Goal: Information Seeking & Learning: Learn about a topic

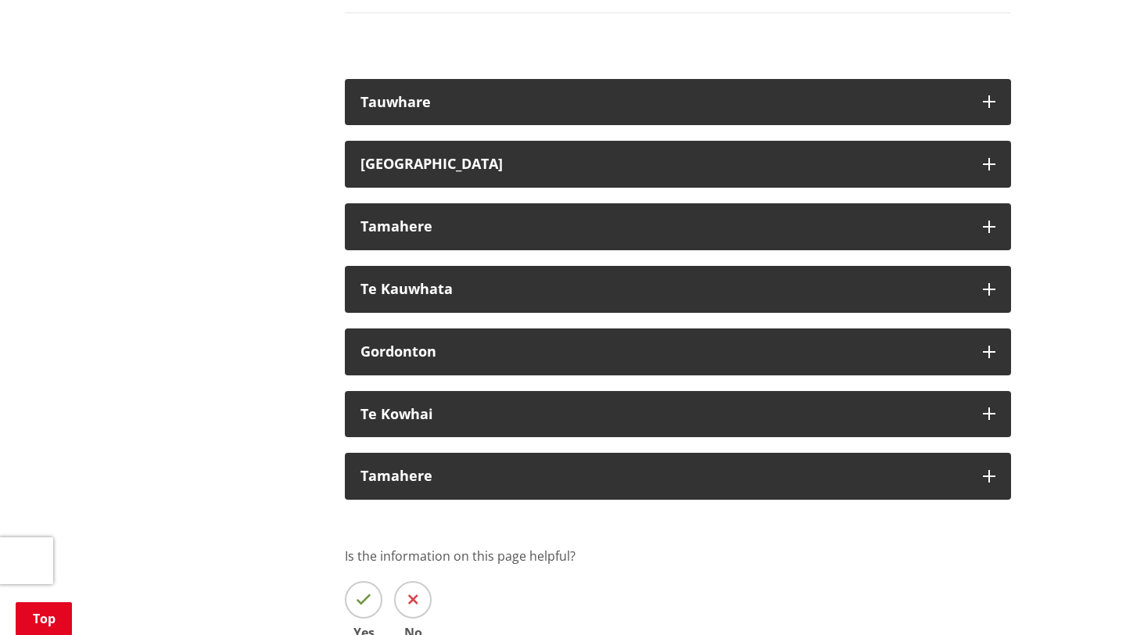
scroll to position [3020, 0]
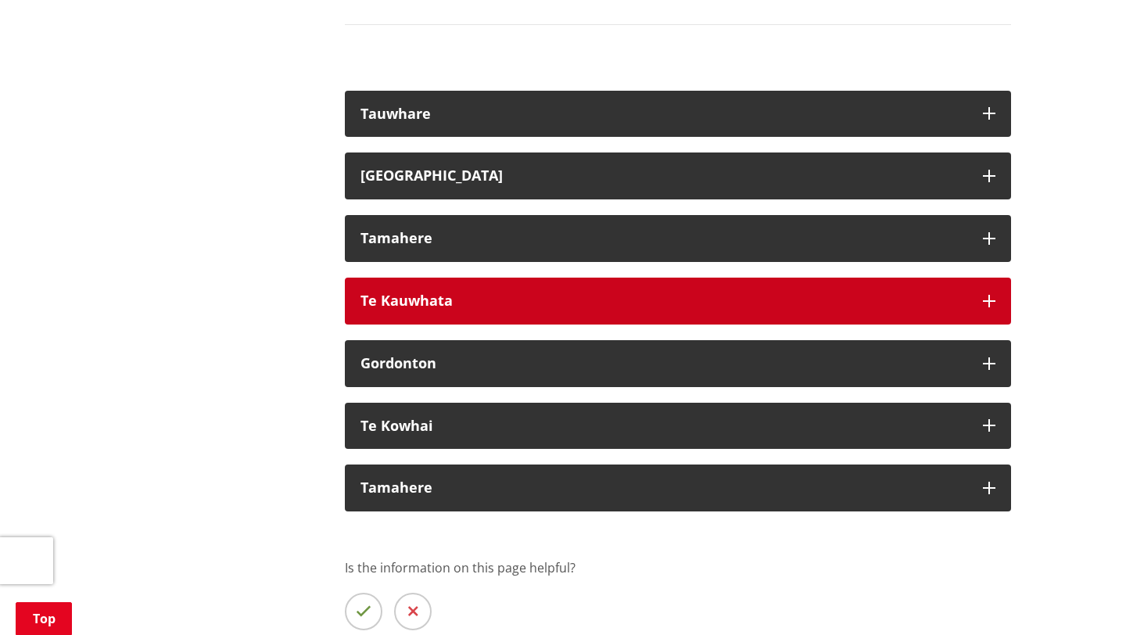
click at [579, 292] on button "Te Kauwhata" at bounding box center [678, 301] width 666 height 47
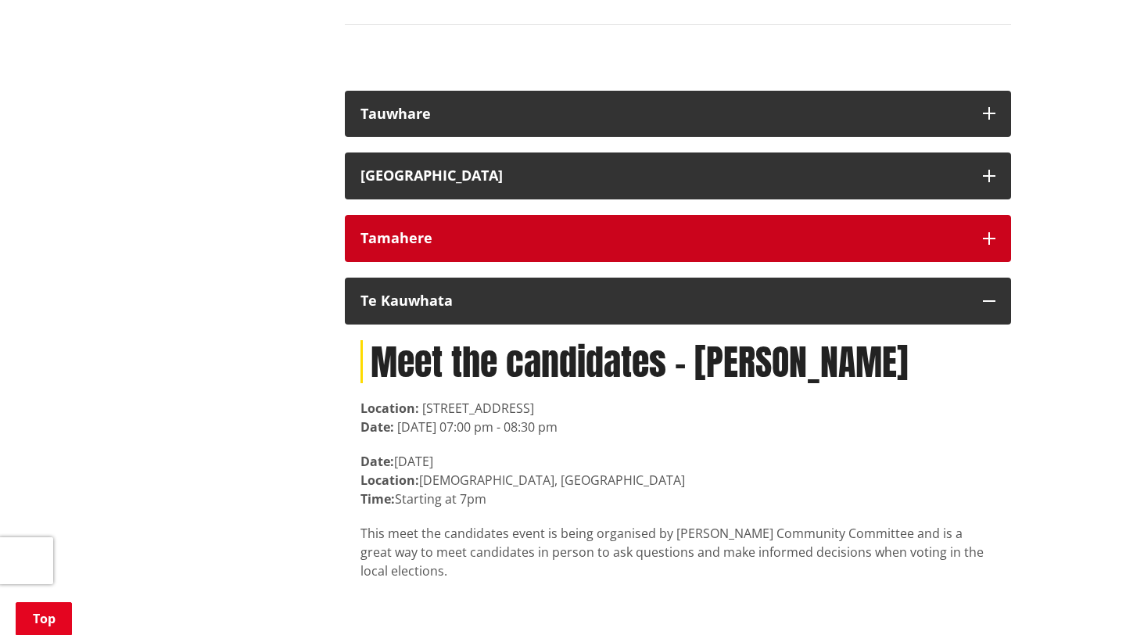
click at [570, 231] on div "Tamahere" at bounding box center [663, 239] width 607 height 16
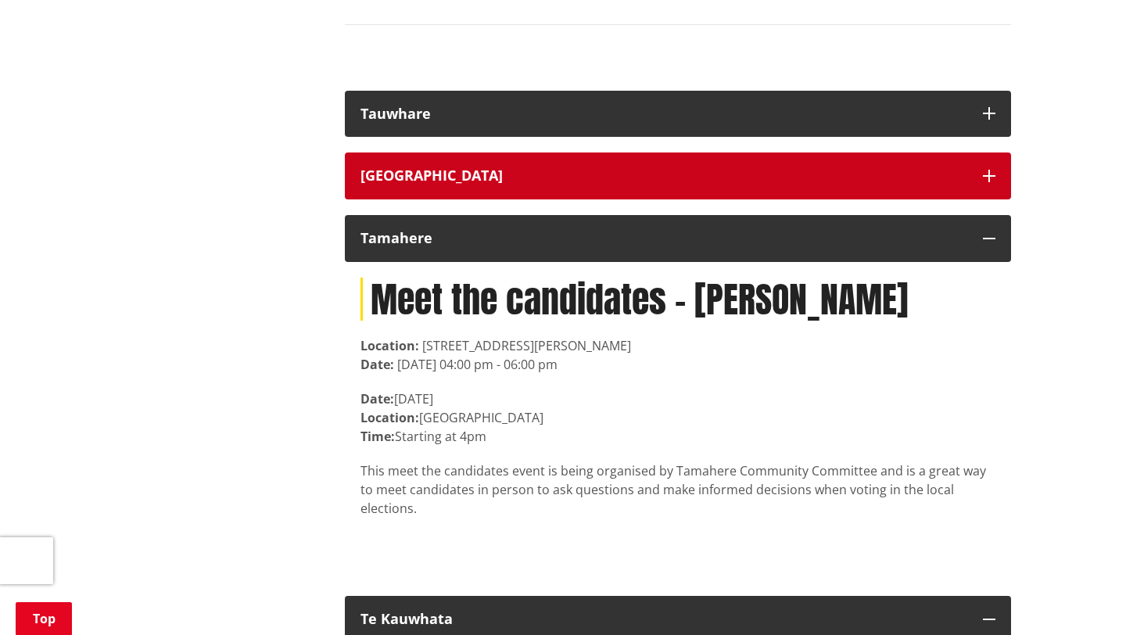
click at [565, 169] on button "Tuakau" at bounding box center [678, 175] width 666 height 47
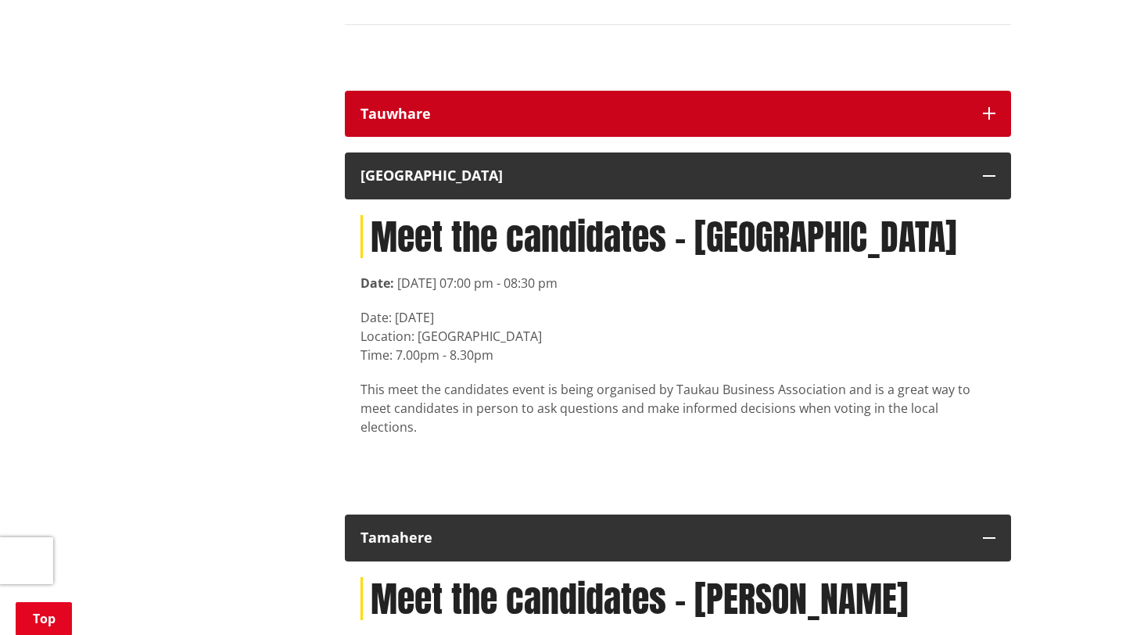
click at [571, 111] on button "Tauwhare" at bounding box center [678, 114] width 666 height 47
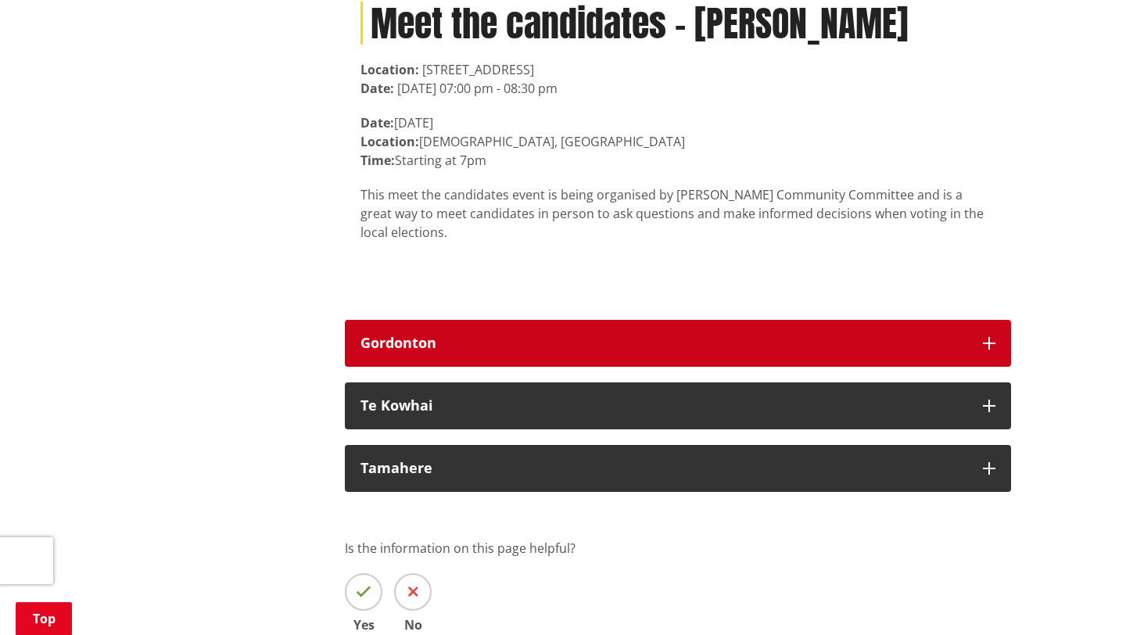
click at [490, 335] on div "Gordonton" at bounding box center [663, 343] width 607 height 16
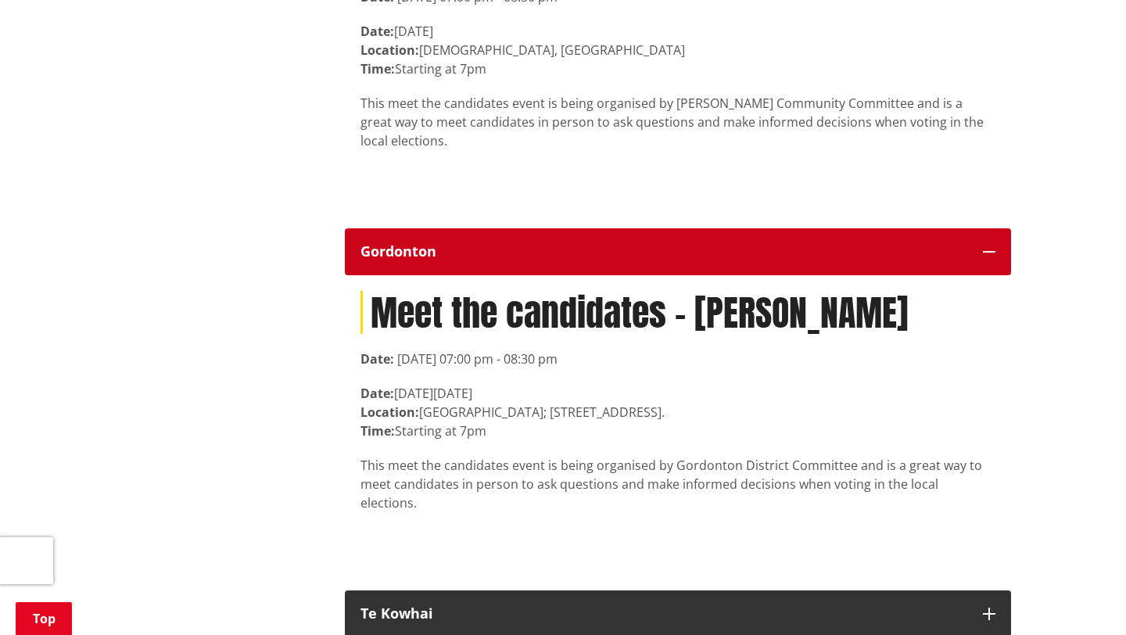
scroll to position [4493, 0]
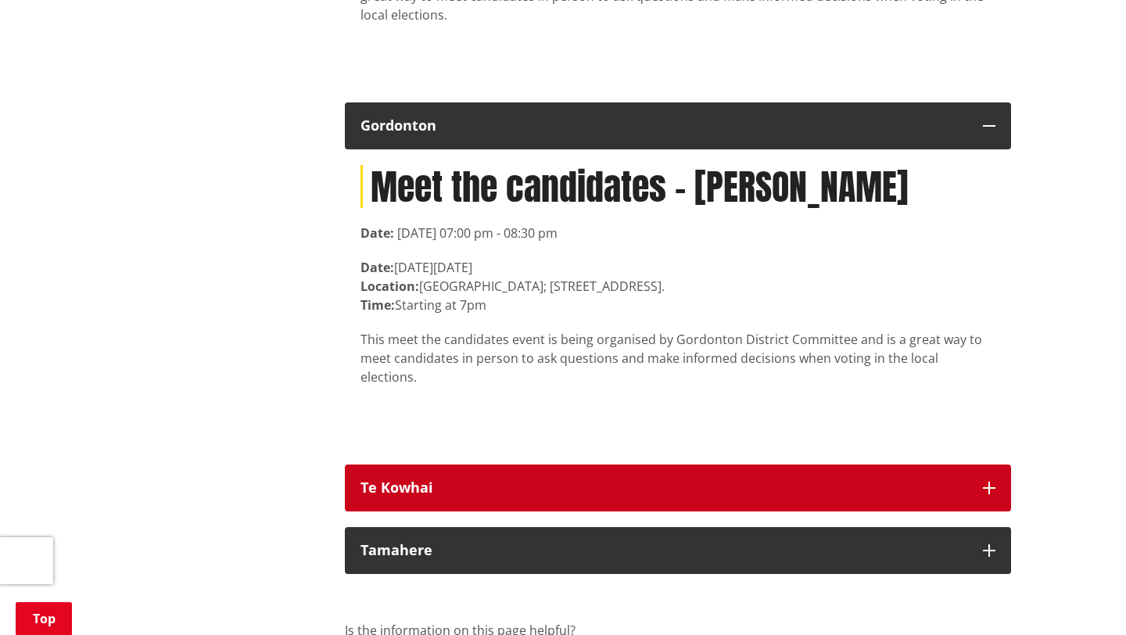
click at [480, 464] on button "Te Kowhai" at bounding box center [678, 487] width 666 height 47
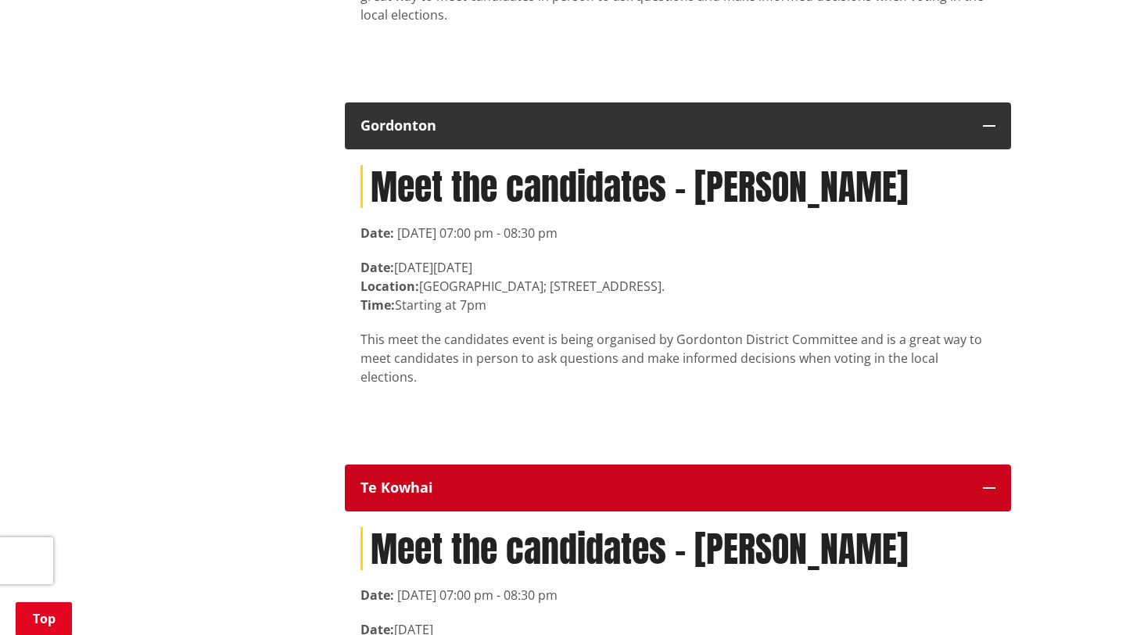
scroll to position [4810, 0]
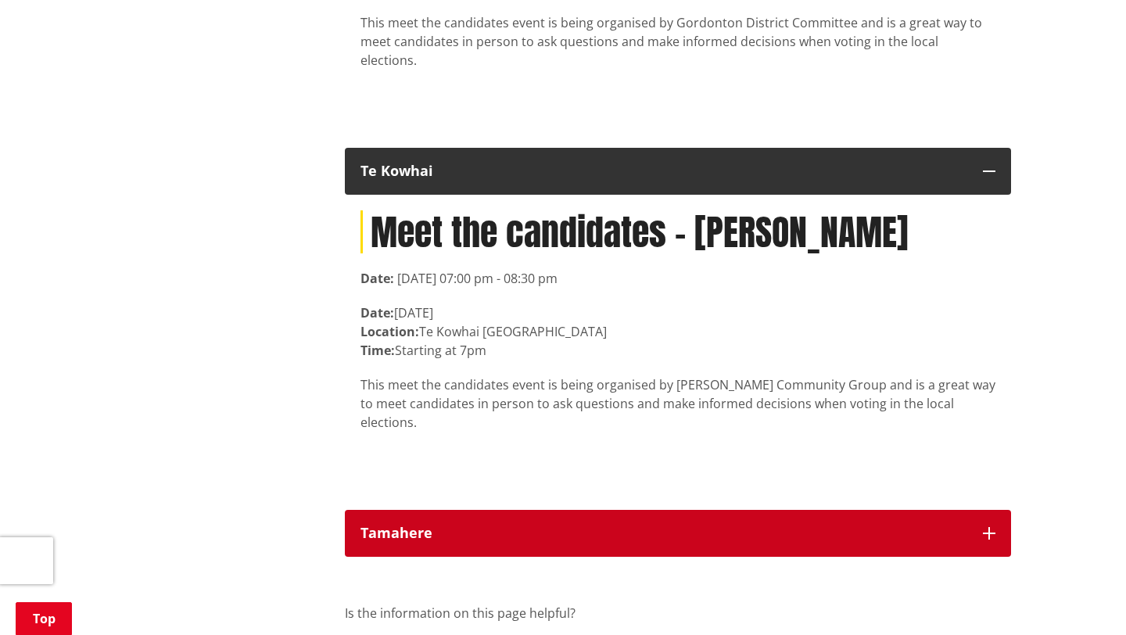
click at [487, 510] on button "Tamahere" at bounding box center [678, 533] width 666 height 47
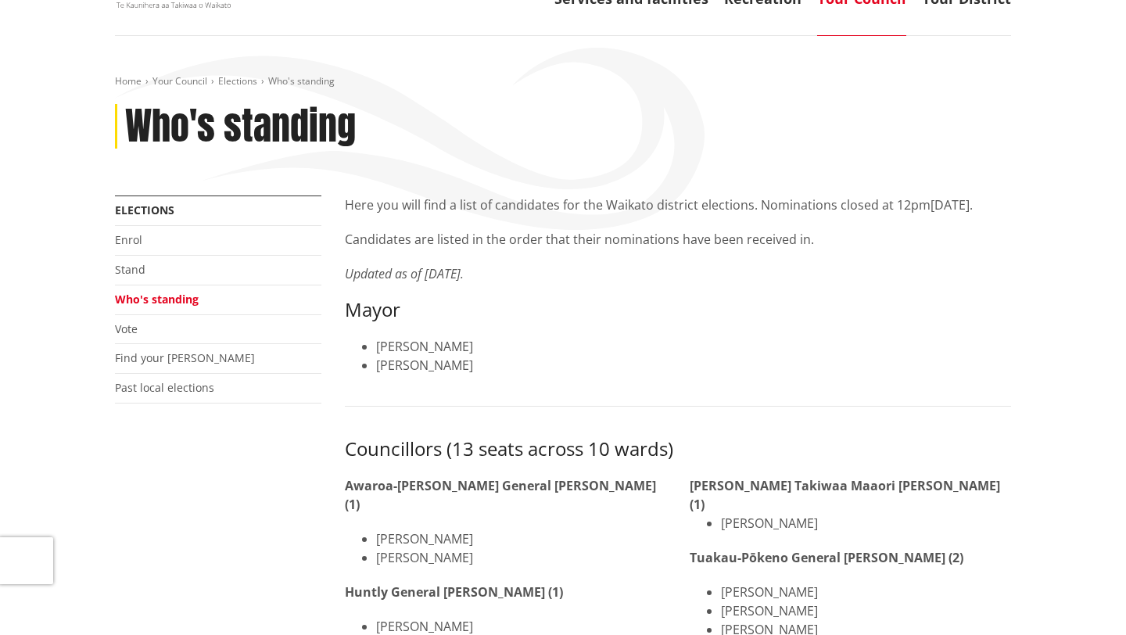
scroll to position [99, 0]
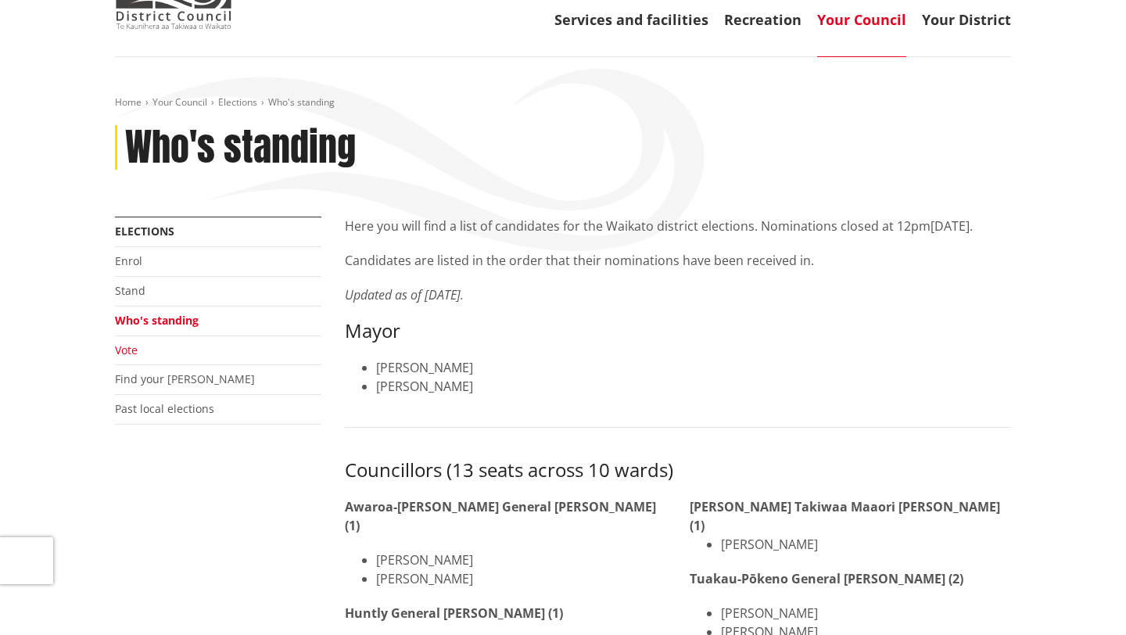
click at [130, 351] on link "Vote" at bounding box center [126, 349] width 23 height 15
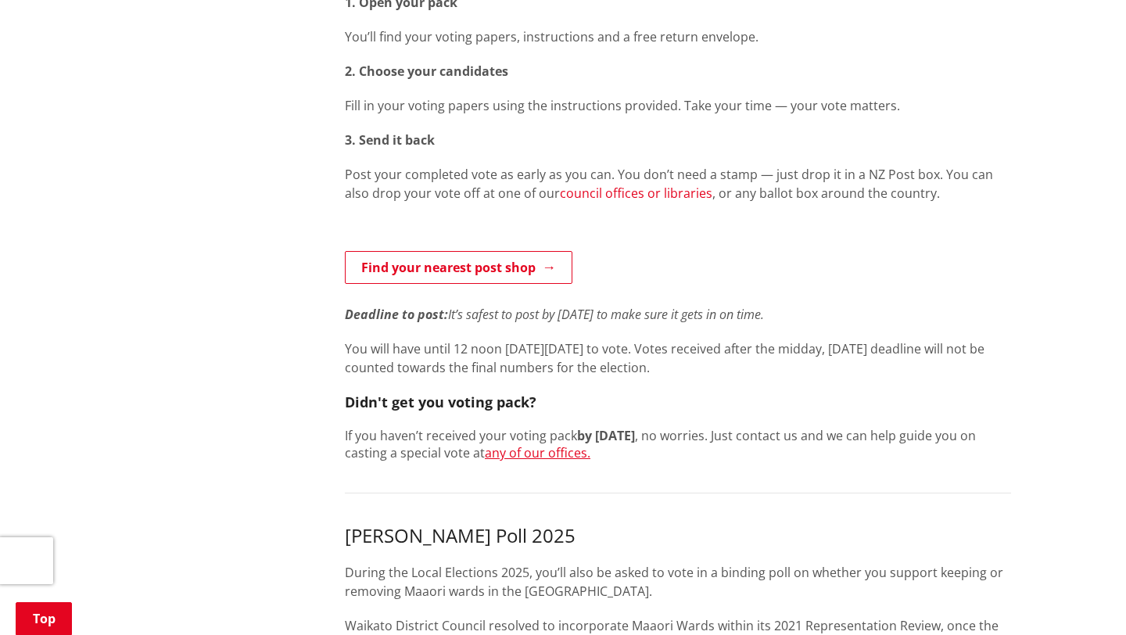
scroll to position [768, 0]
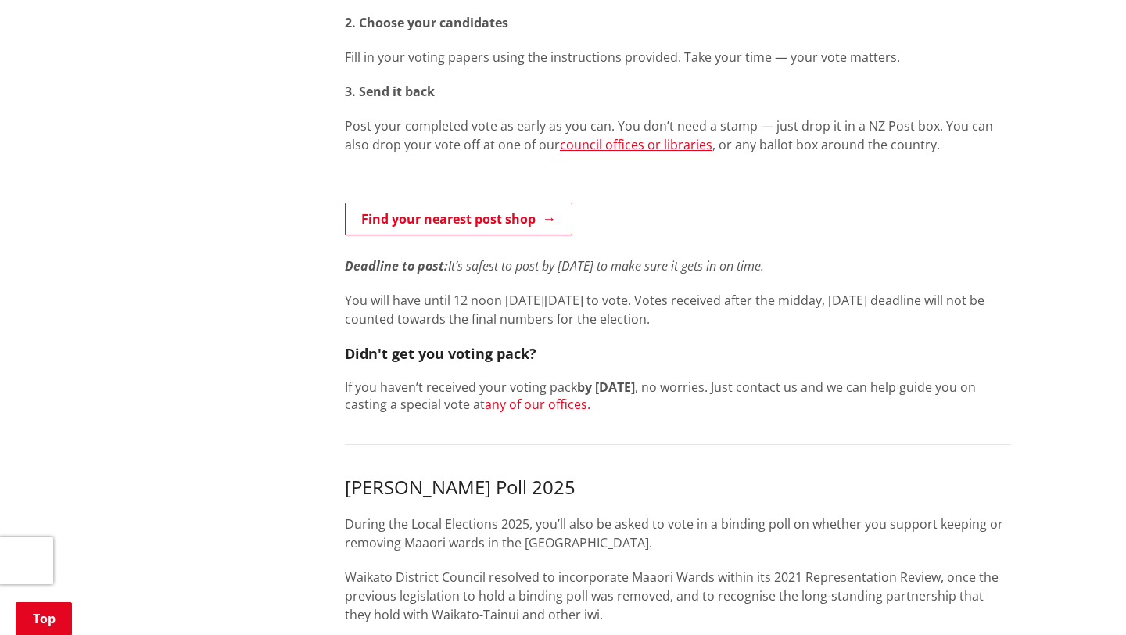
click at [572, 405] on link "any of our offices." at bounding box center [538, 404] width 106 height 17
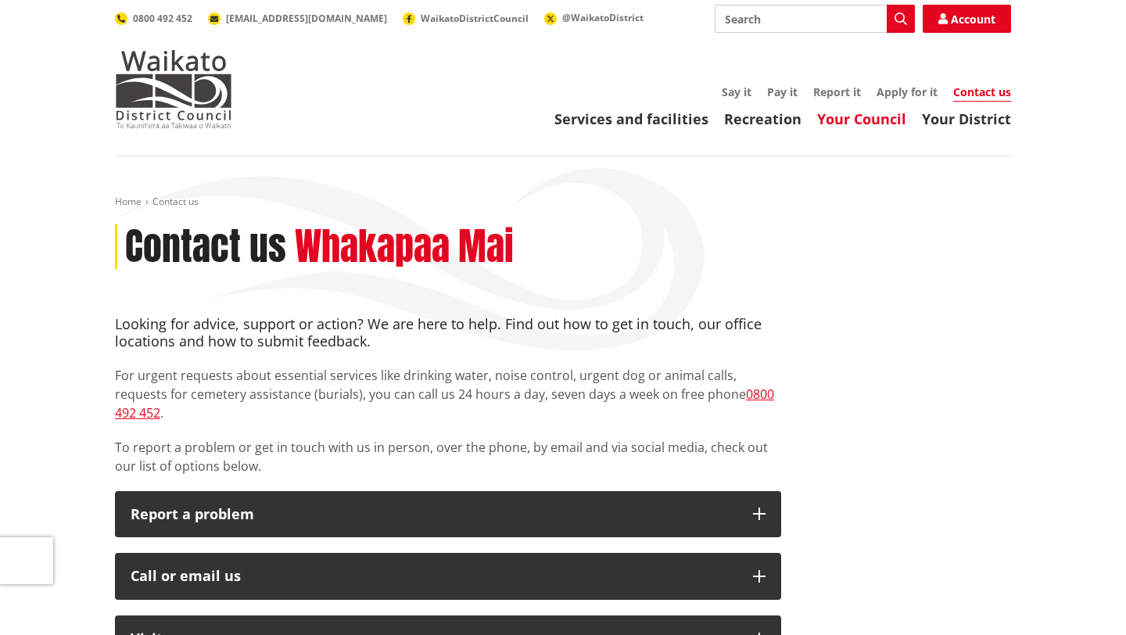
click at [880, 124] on link "Your Council" at bounding box center [861, 118] width 89 height 19
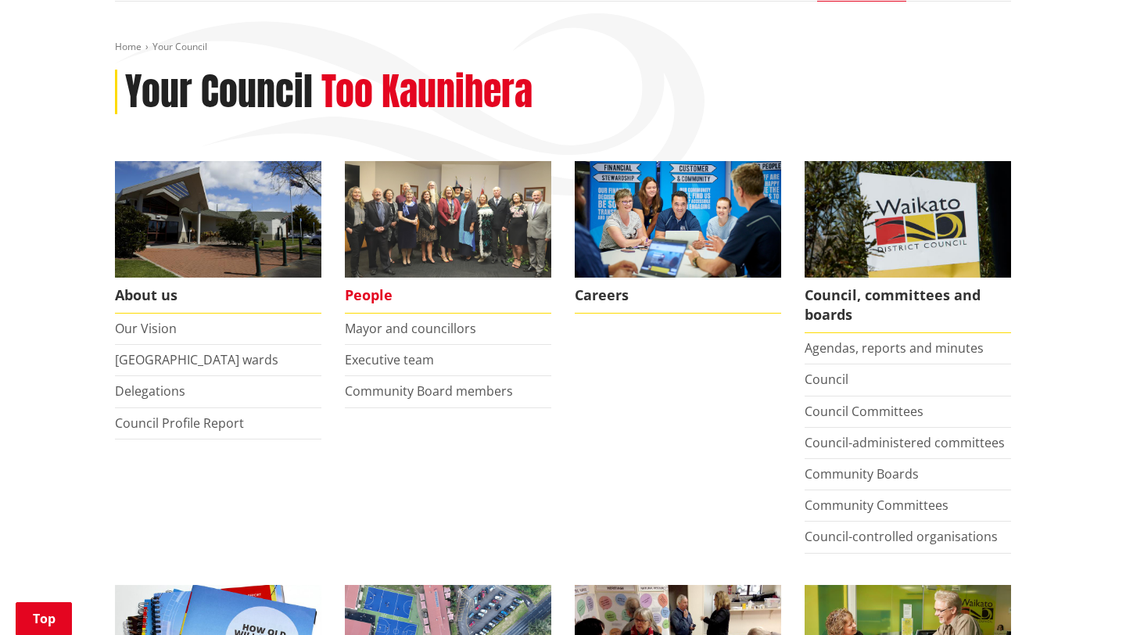
scroll to position [157, 0]
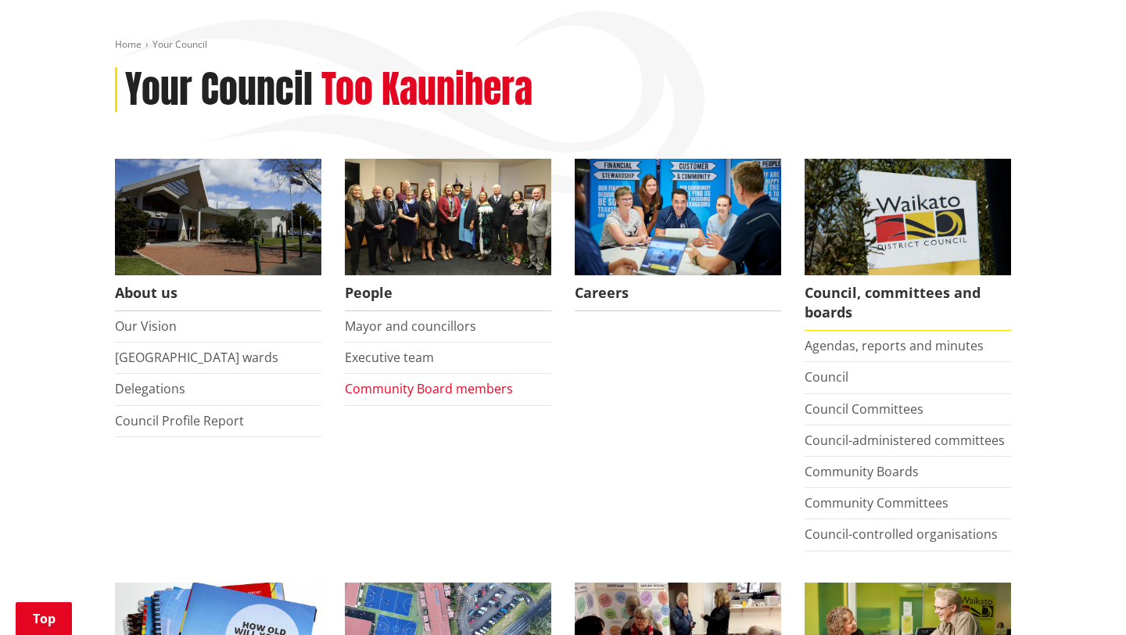
click at [468, 390] on link "Community Board members" at bounding box center [429, 388] width 168 height 17
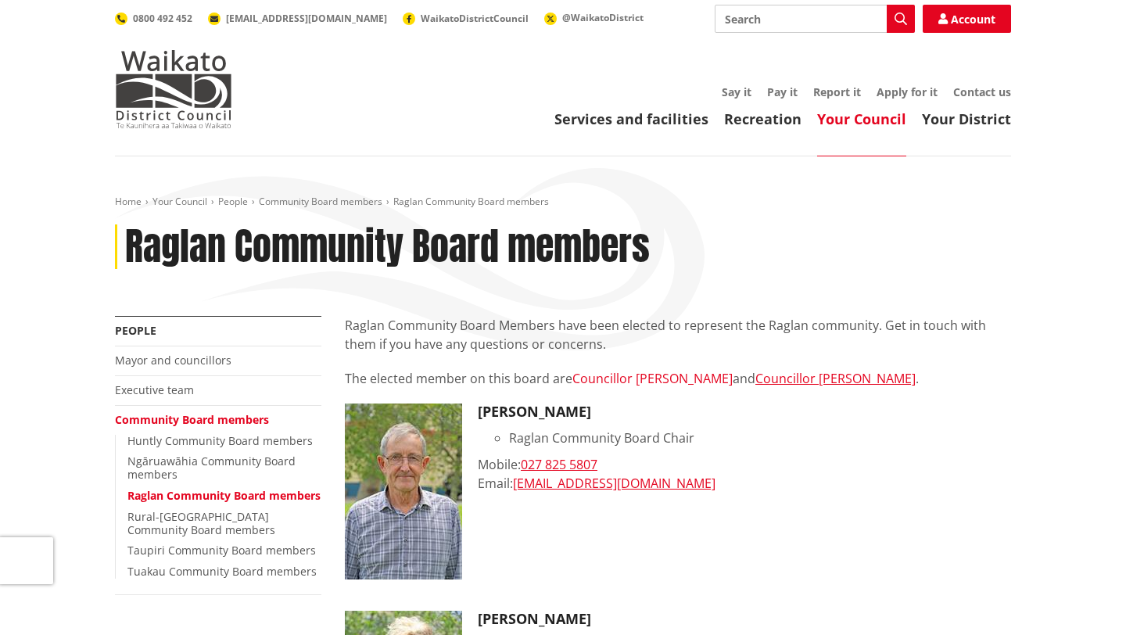
click at [618, 382] on link "Councillor Lisa Thomson" at bounding box center [652, 378] width 160 height 17
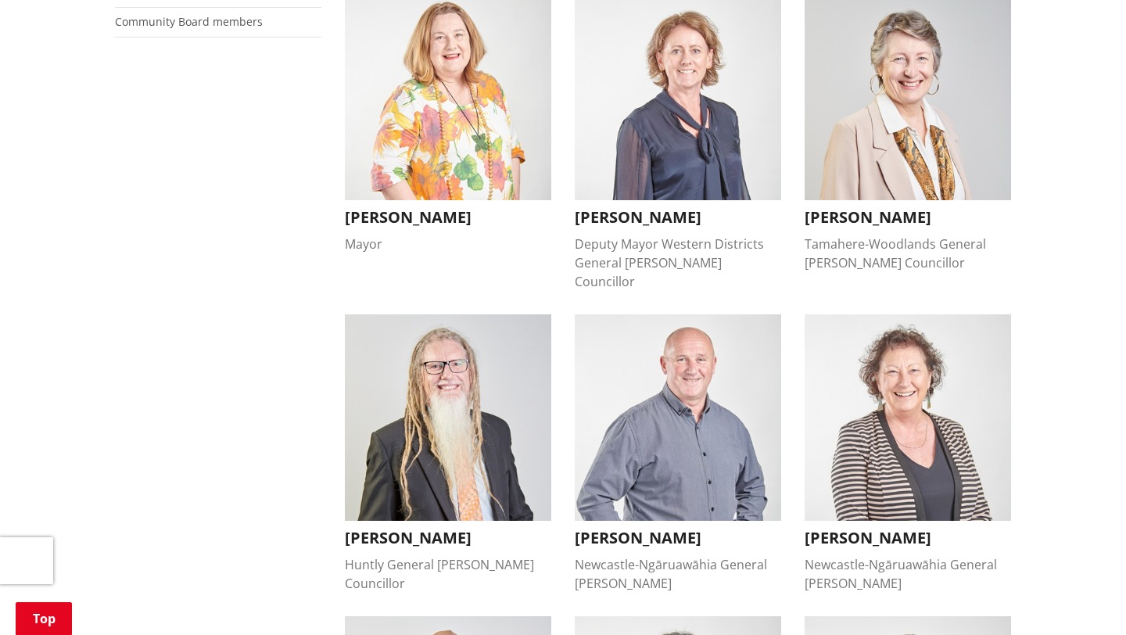
scroll to position [151, 0]
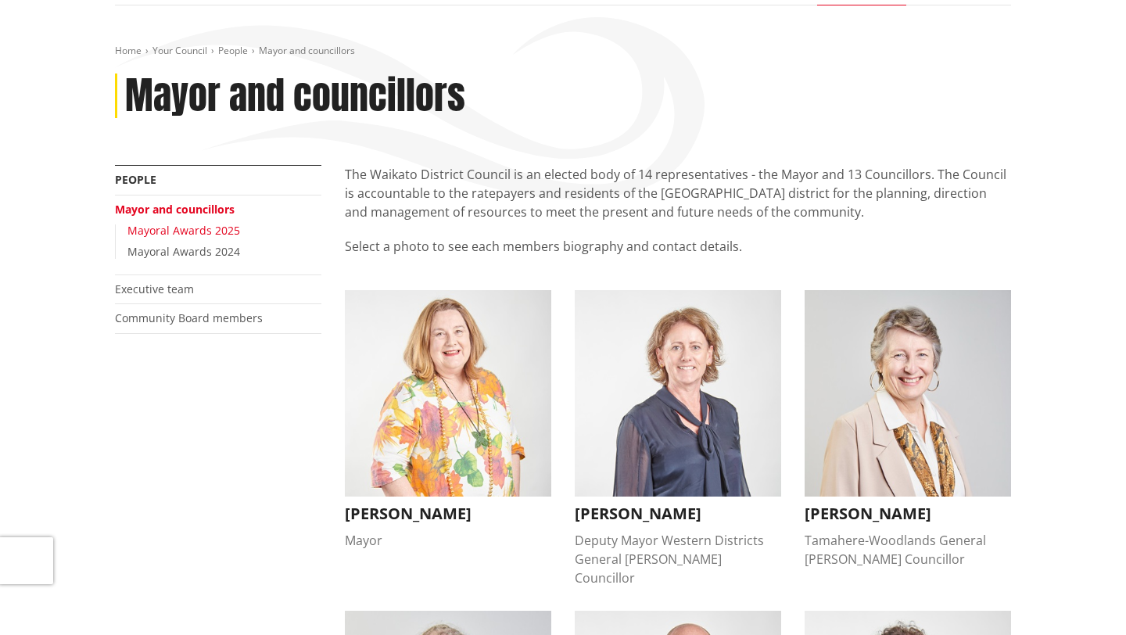
click at [194, 228] on link "Mayoral Awards 2025" at bounding box center [183, 230] width 113 height 15
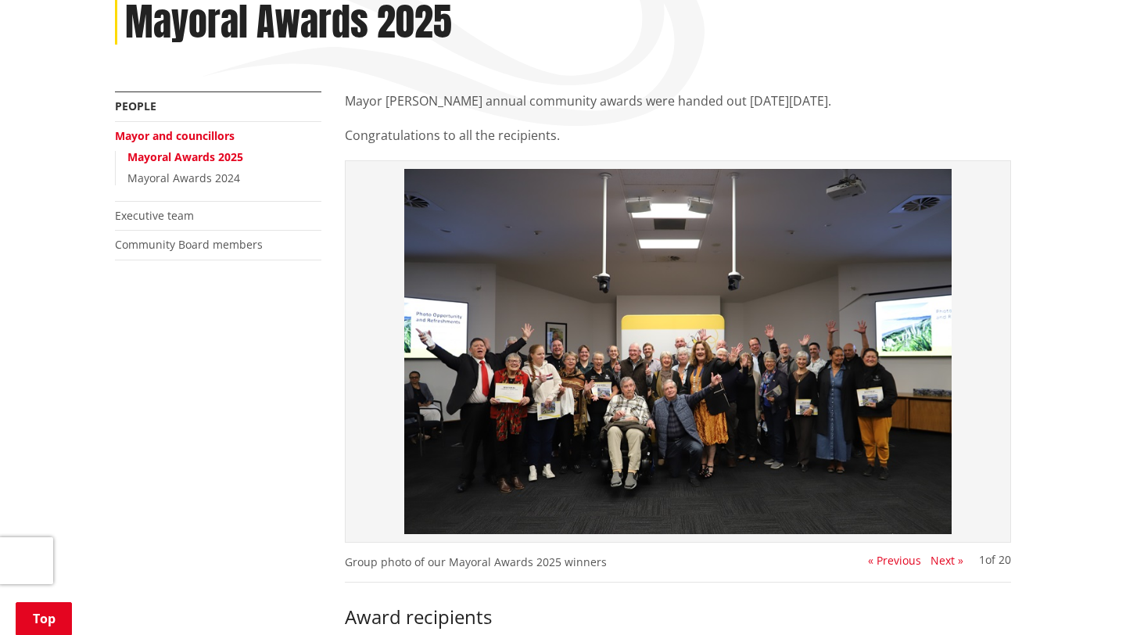
scroll to position [15, 0]
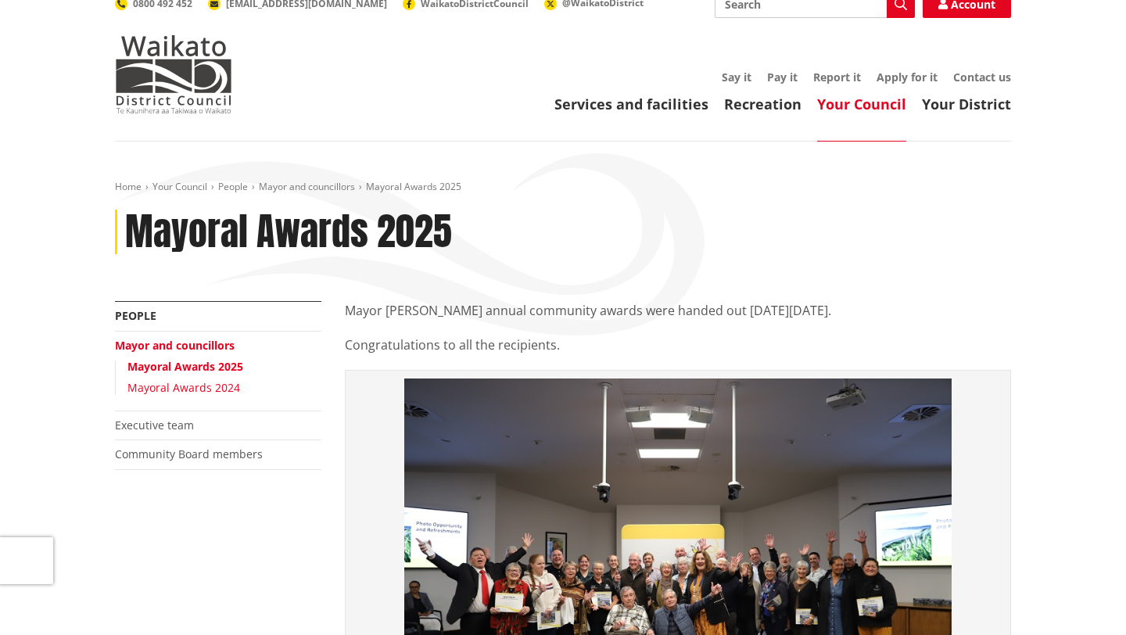
click at [177, 387] on link "Mayoral Awards 2024" at bounding box center [183, 387] width 113 height 15
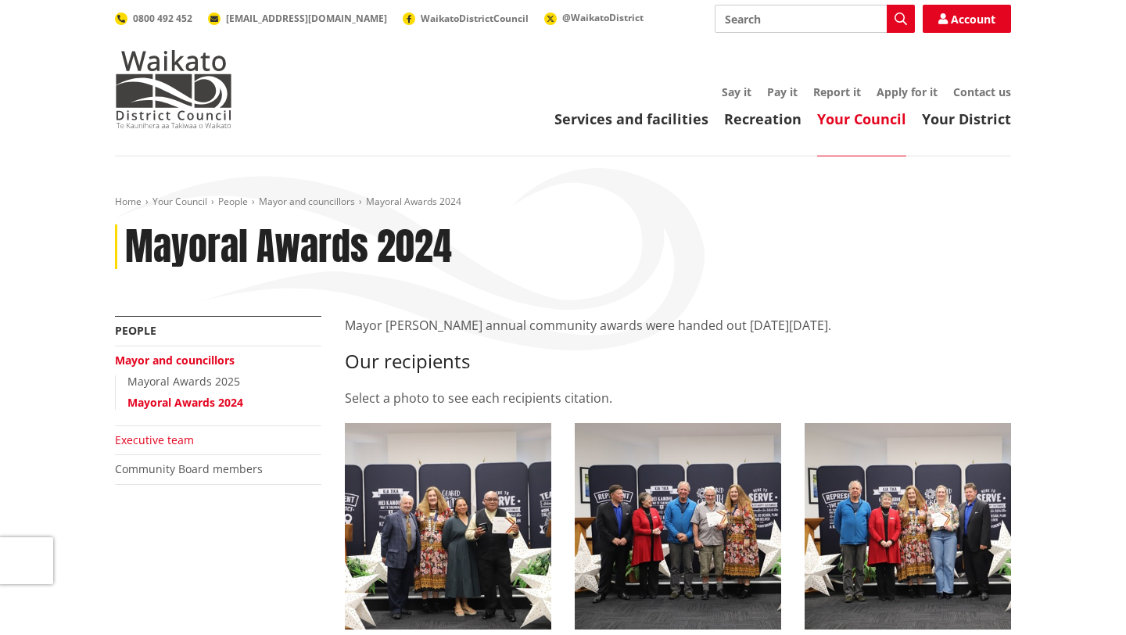
click at [164, 443] on link "Executive team" at bounding box center [154, 439] width 79 height 15
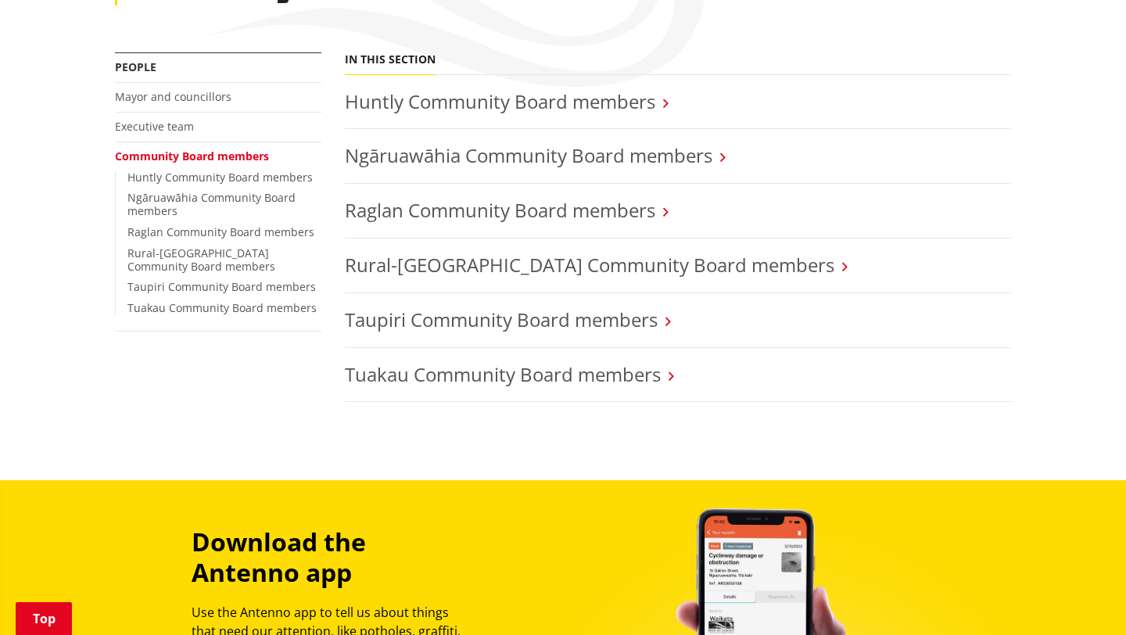
scroll to position [164, 0]
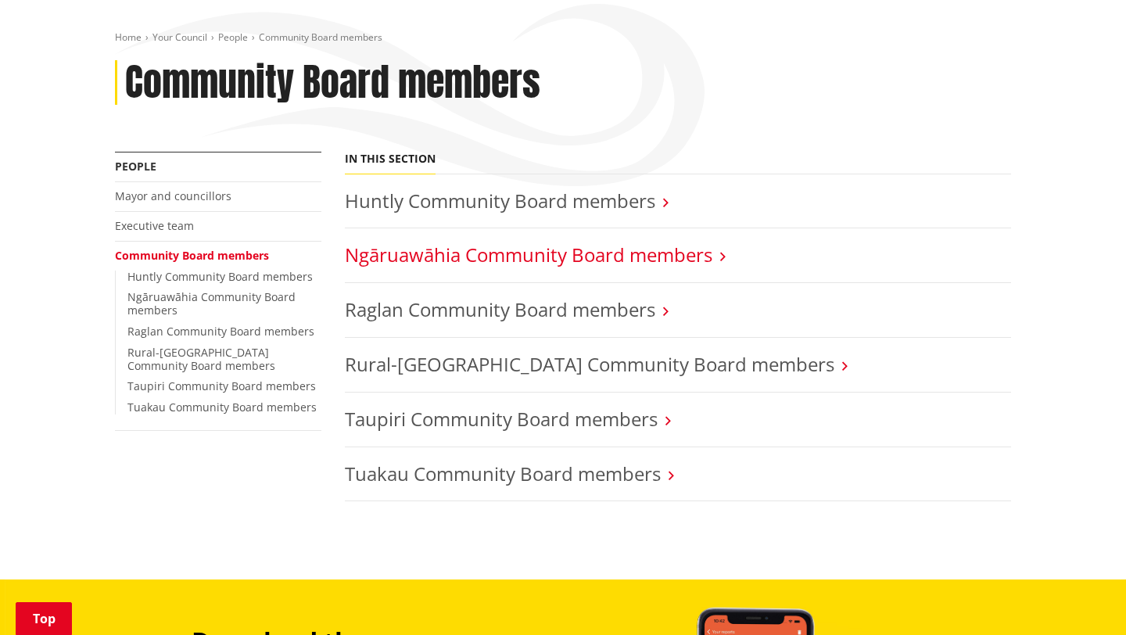
click at [450, 260] on link "Ngāruawāhia Community Board members" at bounding box center [528, 255] width 367 height 26
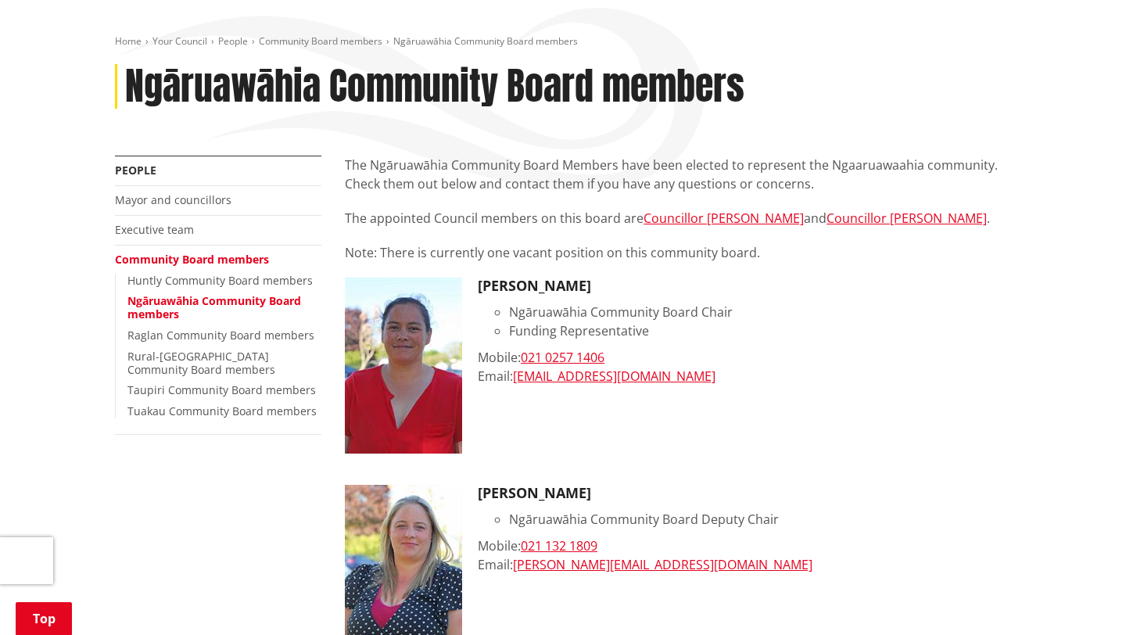
scroll to position [180, 0]
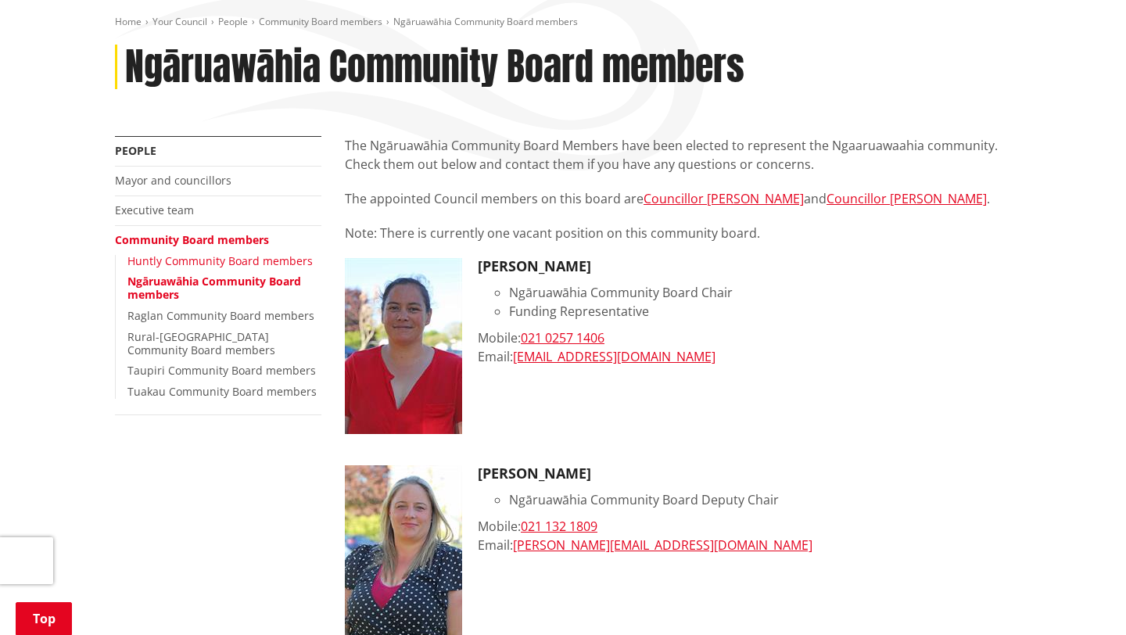
click at [200, 260] on link "Huntly Community Board members" at bounding box center [219, 260] width 185 height 15
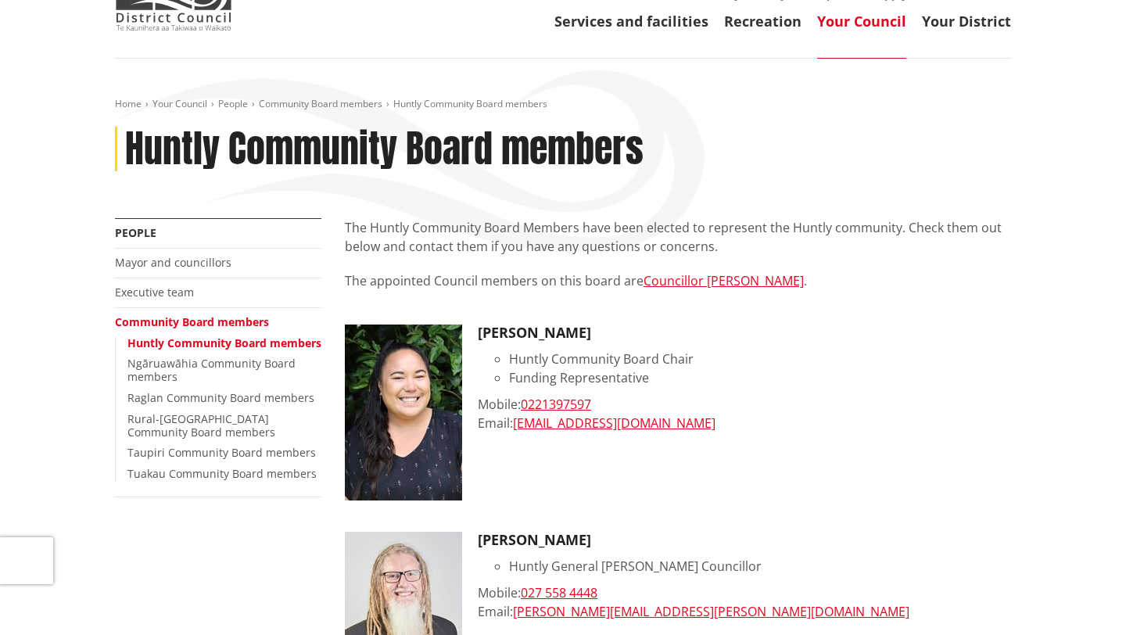
scroll to position [108, 0]
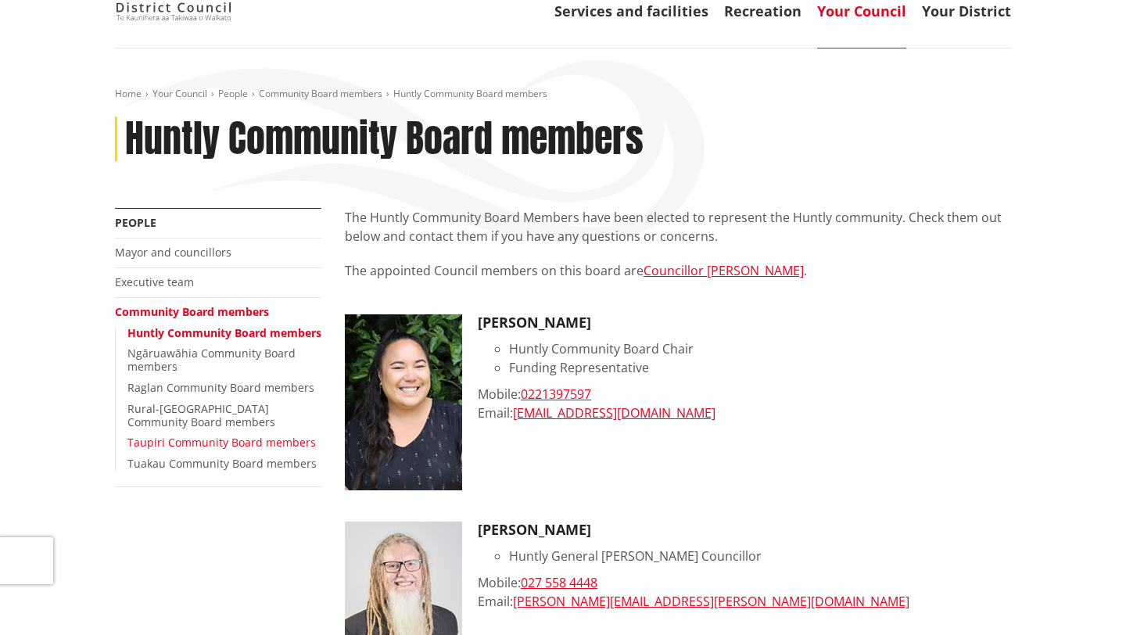
click at [163, 450] on link "Taupiri Community Board members" at bounding box center [221, 442] width 188 height 15
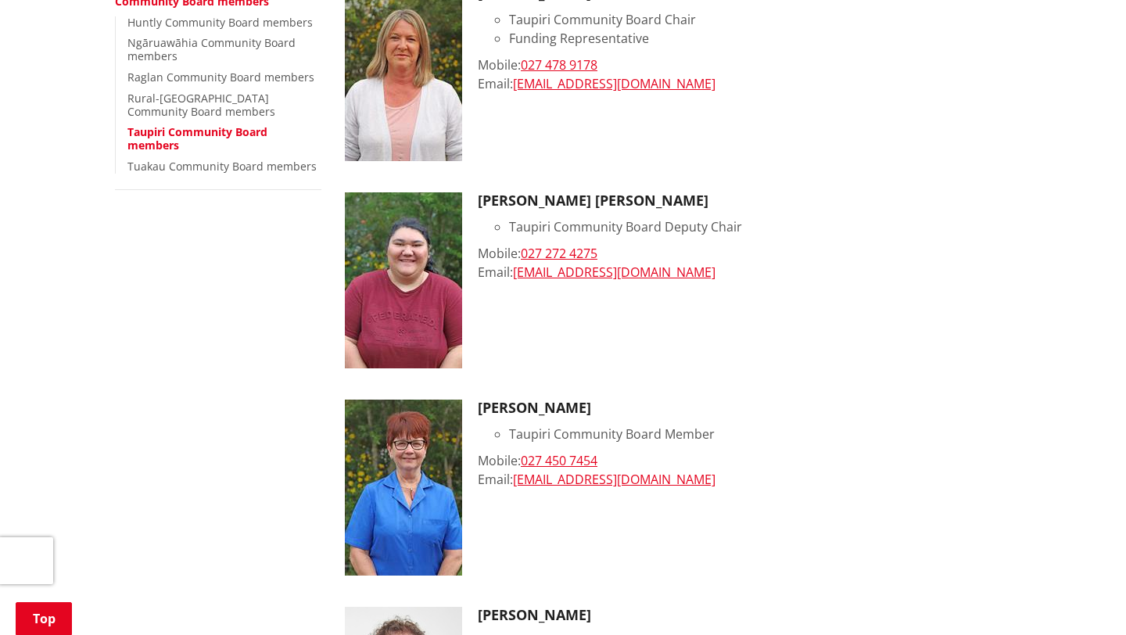
scroll to position [458, 0]
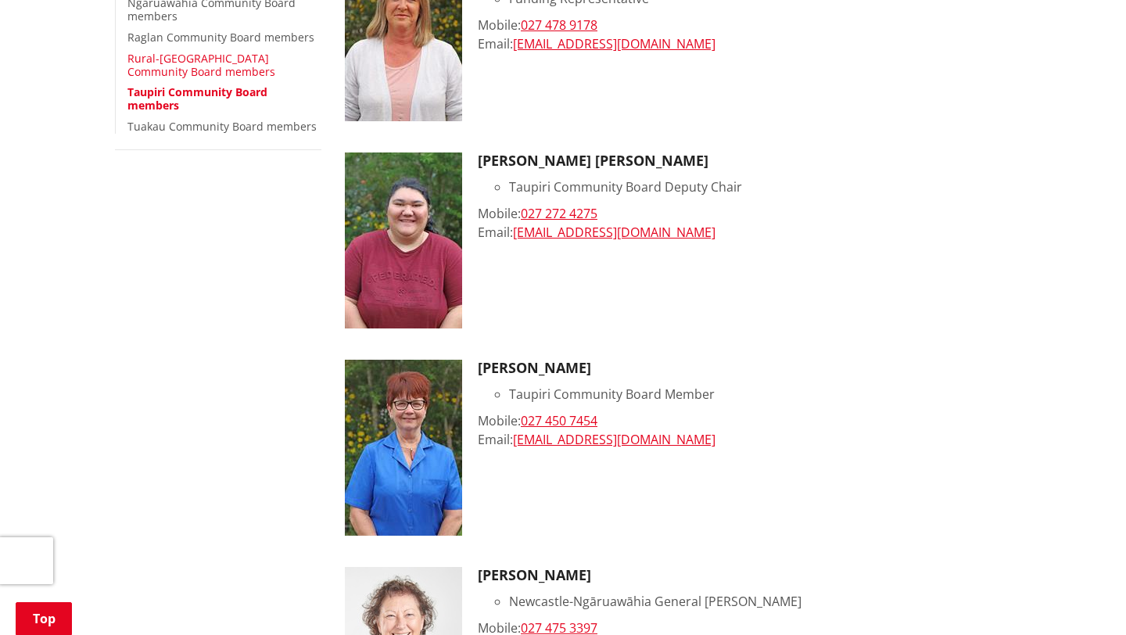
click at [206, 63] on link "Rural-Port Waikato Community Board members" at bounding box center [201, 65] width 148 height 28
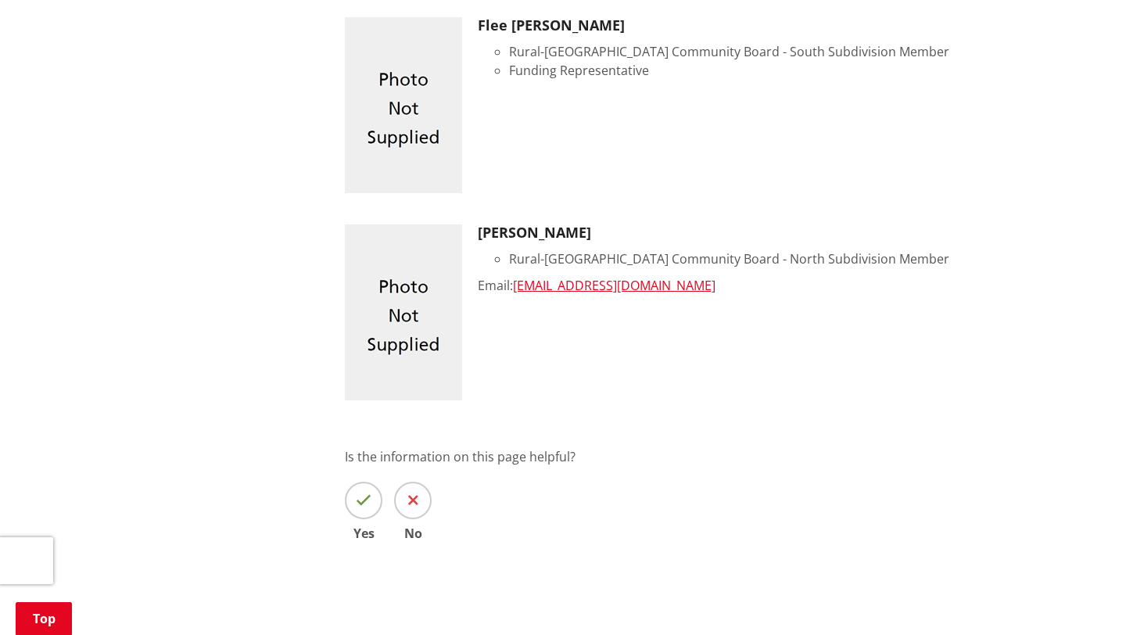
scroll to position [1627, 0]
